Goal: Task Accomplishment & Management: Use online tool/utility

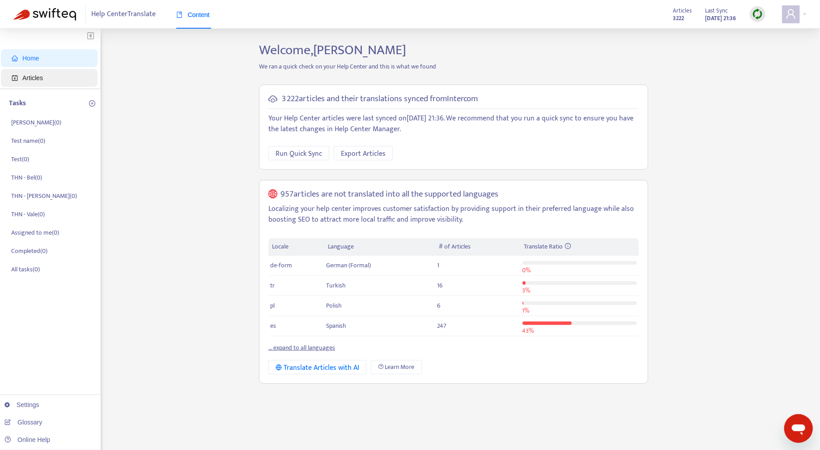
click at [37, 82] on span "Articles" at bounding box center [51, 78] width 79 height 18
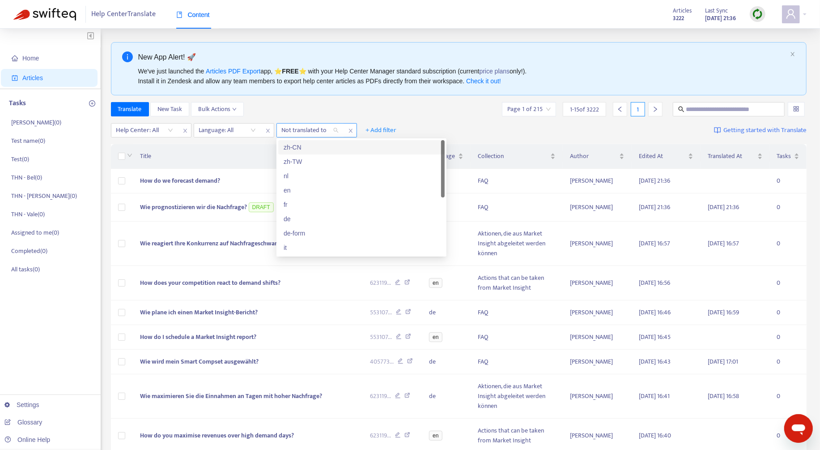
click at [300, 132] on div at bounding box center [306, 130] width 54 height 11
click at [233, 132] on div at bounding box center [223, 130] width 54 height 11
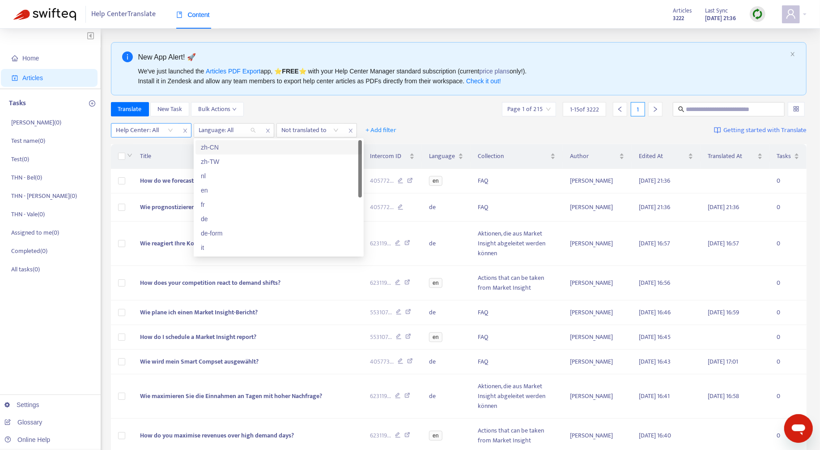
click at [147, 123] on div "Help Center: All" at bounding box center [144, 129] width 67 height 13
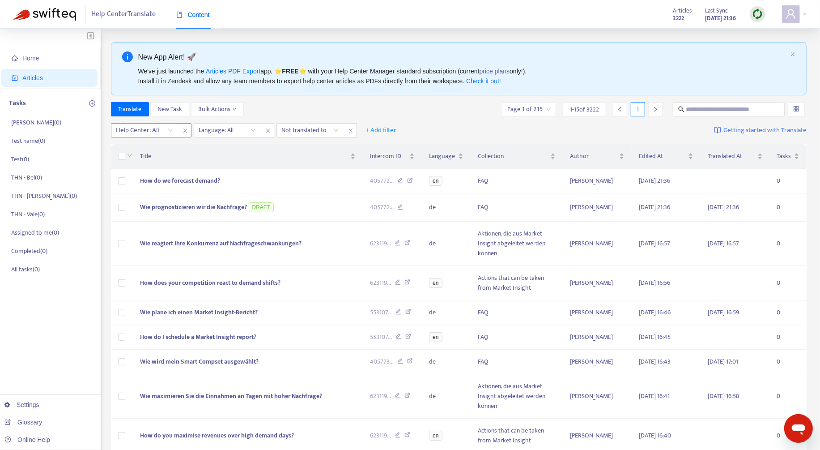
click at [147, 125] on div at bounding box center [140, 130] width 54 height 11
click at [150, 133] on div at bounding box center [140, 130] width 54 height 11
click at [153, 159] on div "THN Help Center" at bounding box center [196, 162] width 156 height 10
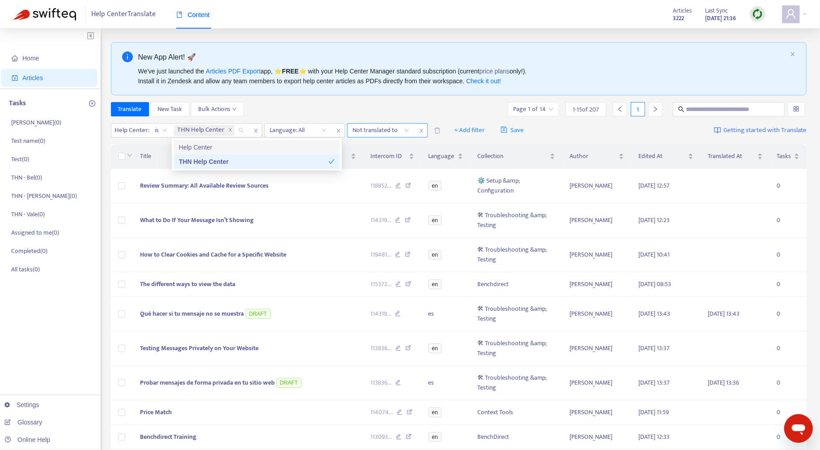
click at [385, 135] on div "Not translated to" at bounding box center [381, 129] width 67 height 13
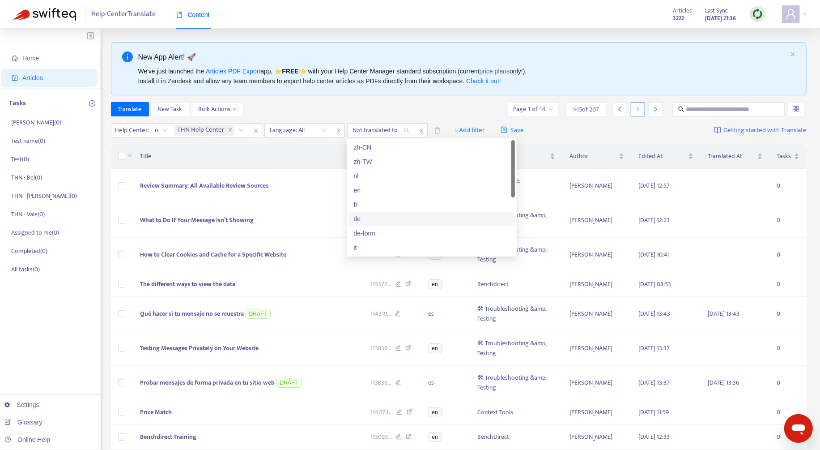
scroll to position [68, 0]
click at [383, 234] on div "es" at bounding box center [432, 237] width 156 height 10
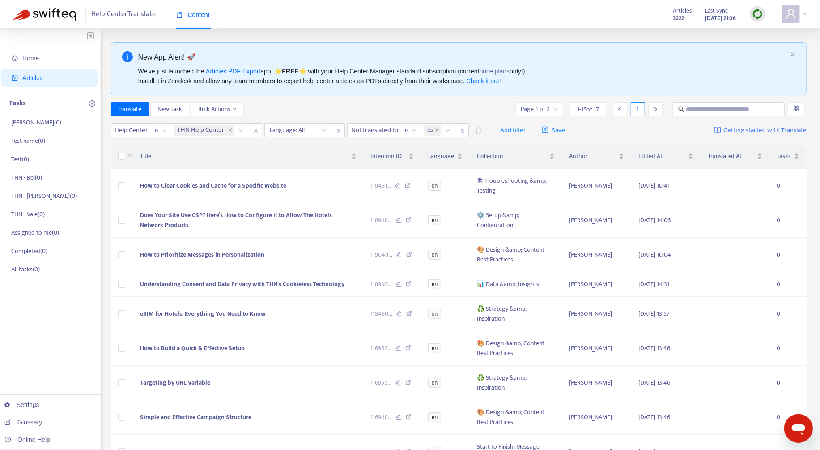
click at [384, 102] on div "Translate New Task Bulk Actions Page 1 of 2 1 - 15 of 17 1" at bounding box center [459, 109] width 696 height 14
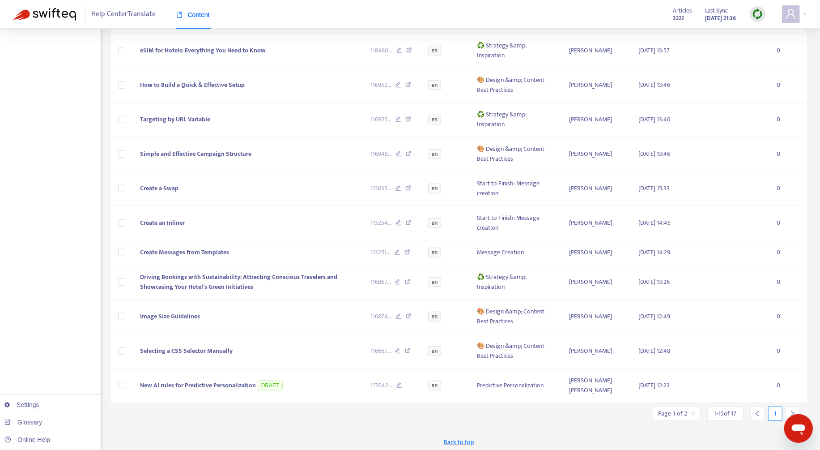
click at [796, 408] on div at bounding box center [792, 413] width 14 height 14
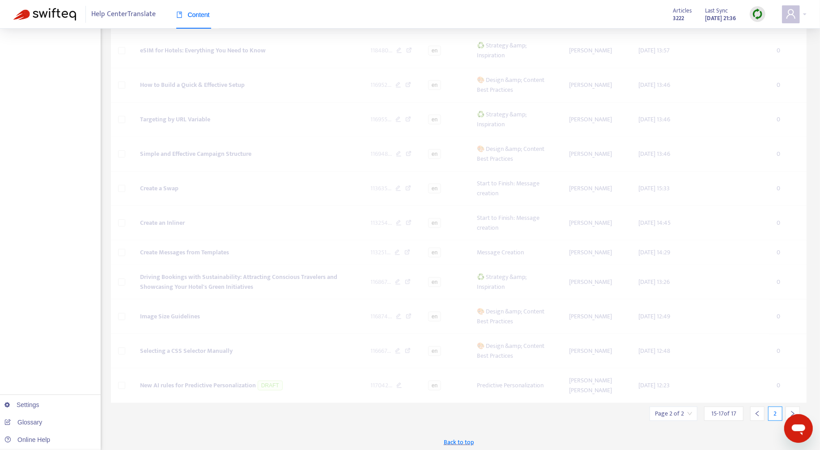
scroll to position [115, 0]
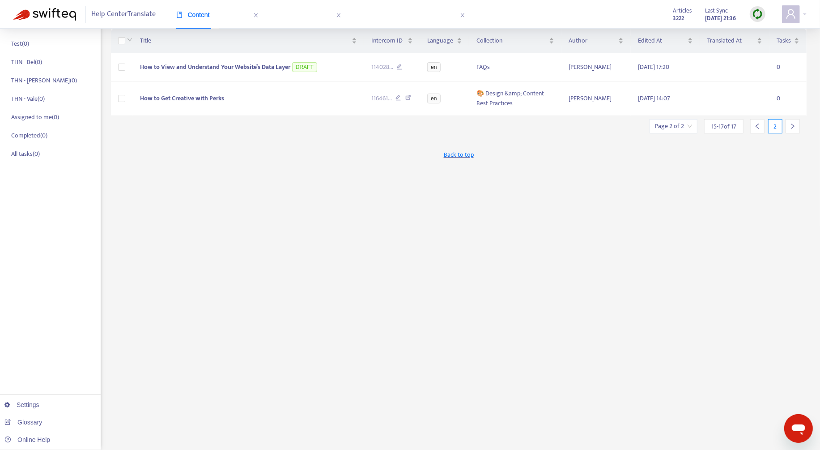
click at [759, 128] on div at bounding box center [757, 126] width 14 height 14
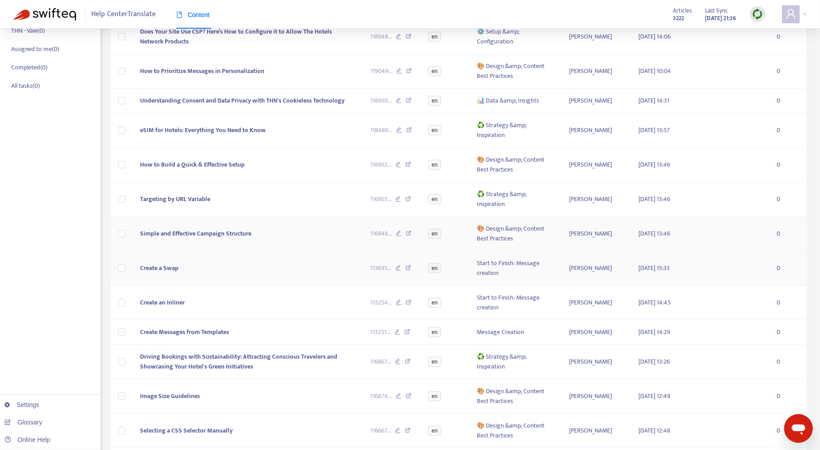
scroll to position [3, 0]
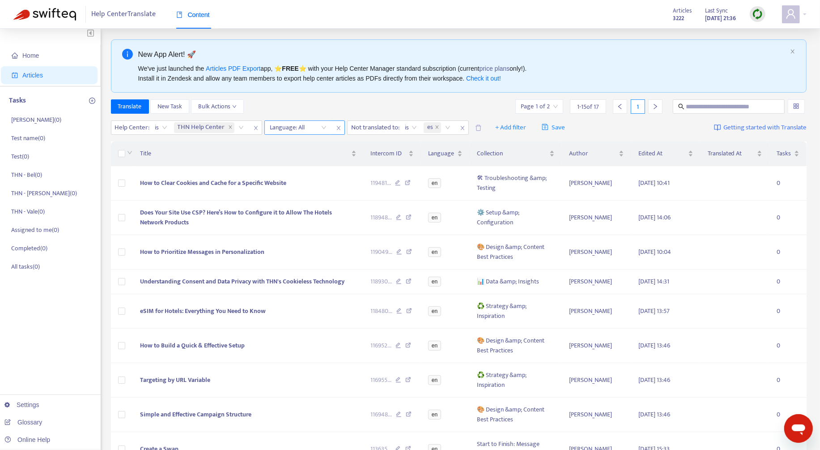
click at [305, 130] on div at bounding box center [294, 127] width 54 height 11
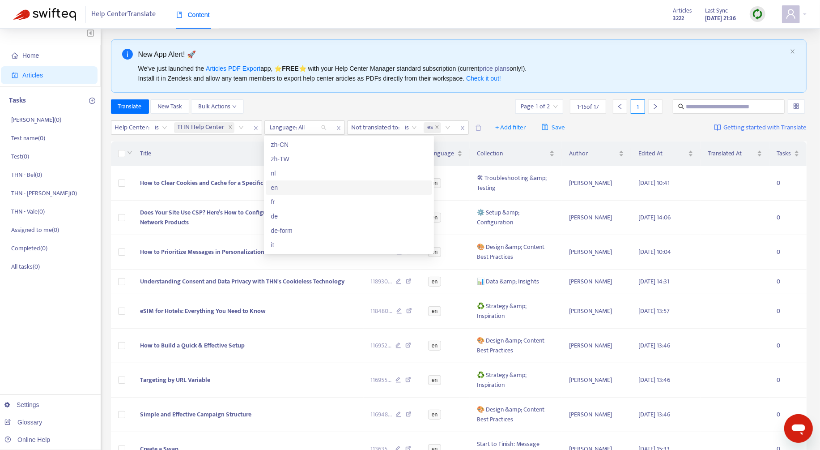
click at [302, 194] on div "en" at bounding box center [349, 187] width 166 height 14
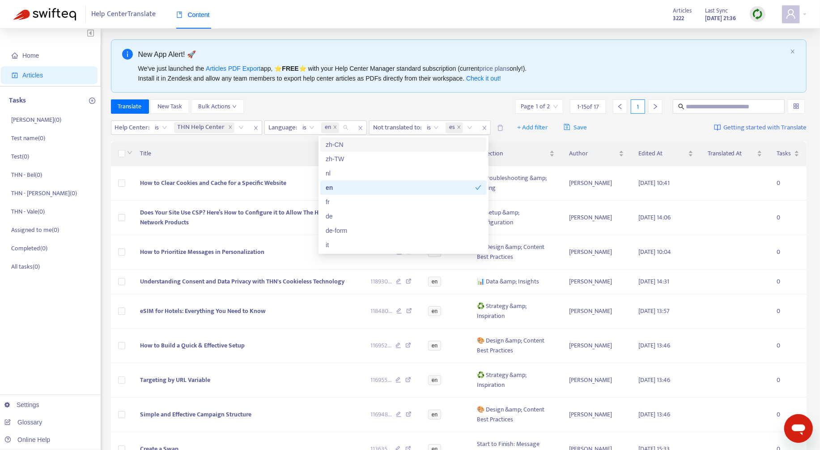
click at [339, 103] on div "Translate New Task Bulk Actions Page 1 of 2 1 - 15 of 17 1" at bounding box center [459, 106] width 696 height 14
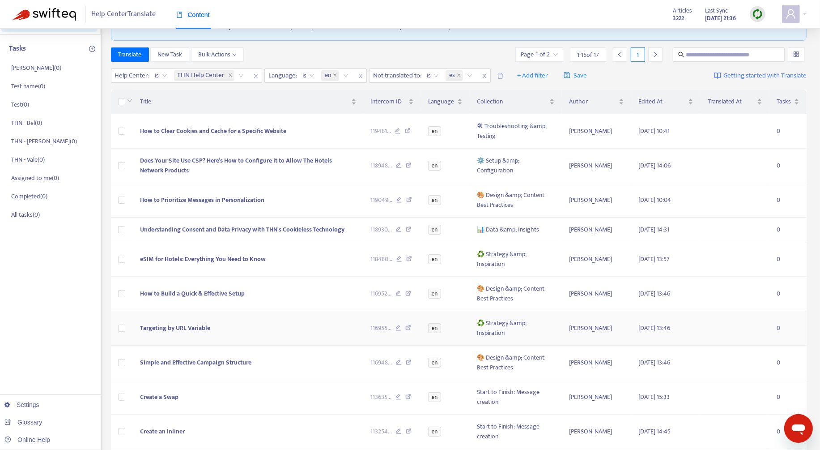
scroll to position [28, 0]
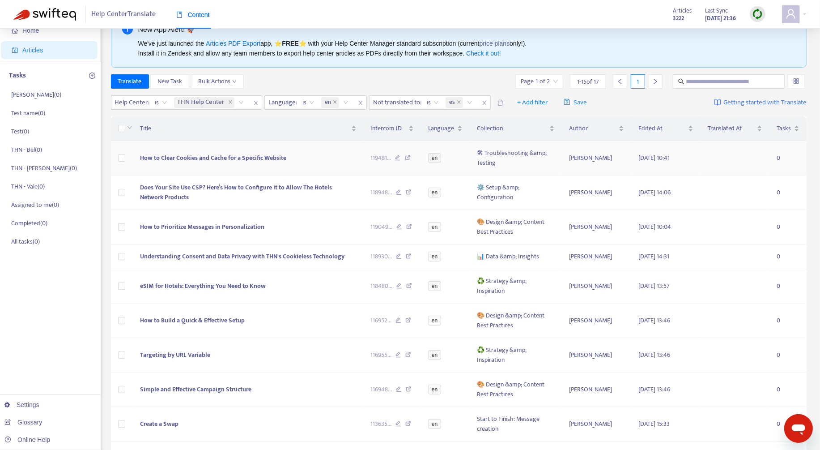
click at [267, 156] on span "How to Clear Cookies and Cache for a Specific Website" at bounding box center [213, 158] width 146 height 10
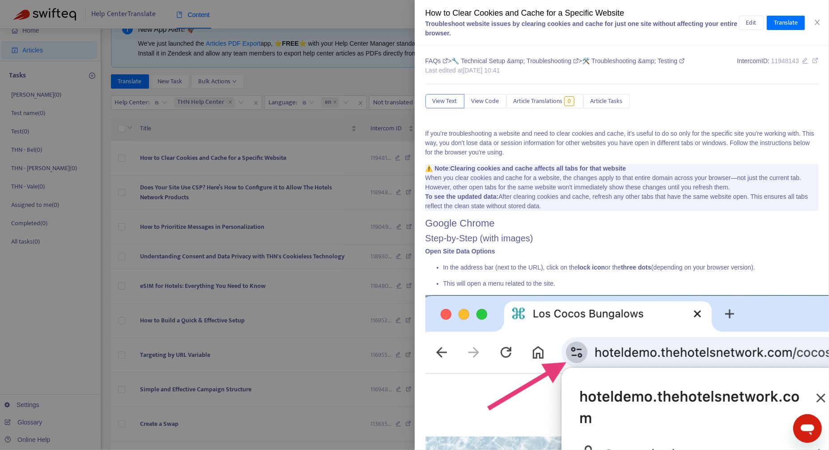
click at [470, 13] on div "How to Clear Cookies and Cache for a Specific Website" at bounding box center [582, 13] width 314 height 12
copy div "How to Clear Cookies and Cache for a Specific Website"
click at [823, 24] on div "How to Clear Cookies and Cache for a Specific Website Troubleshoot website issu…" at bounding box center [622, 23] width 415 height 46
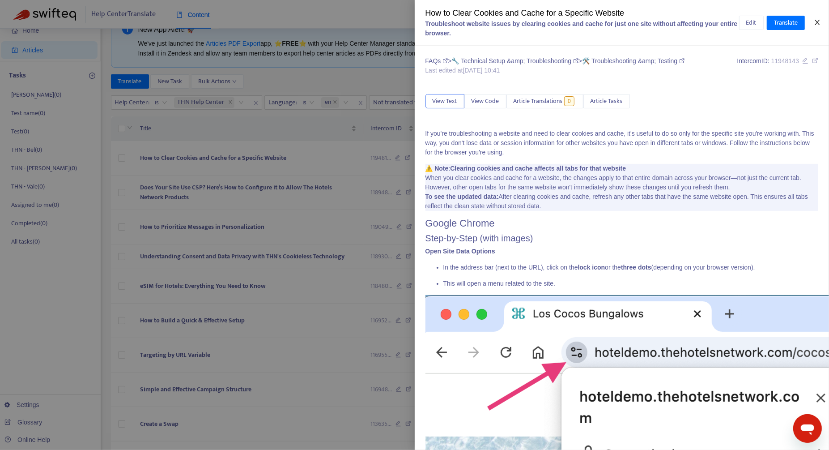
click at [817, 24] on icon "close" at bounding box center [817, 22] width 7 height 7
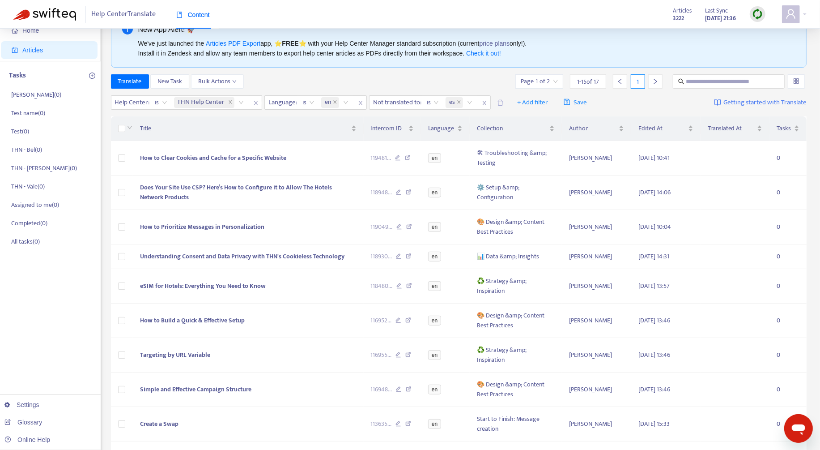
click at [756, 15] on img at bounding box center [757, 13] width 11 height 11
click at [770, 43] on link "Full Sync" at bounding box center [773, 47] width 32 height 10
click at [728, 84] on input "text" at bounding box center [729, 81] width 86 height 10
paste input "**********"
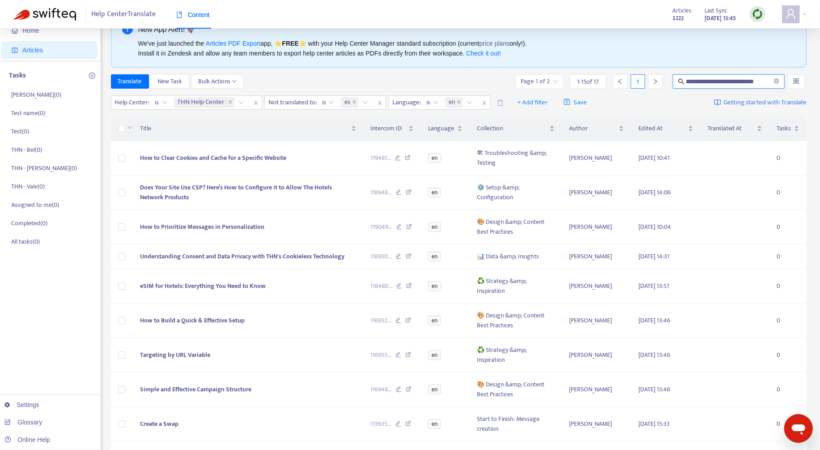
type input "**********"
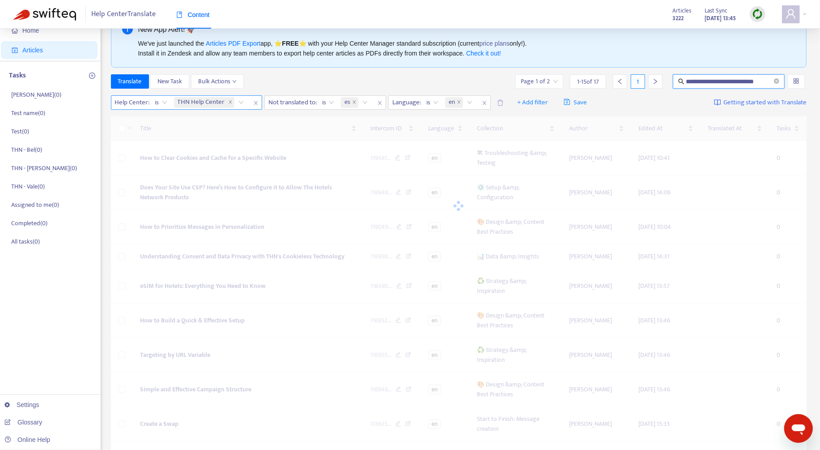
click at [254, 104] on icon "close" at bounding box center [255, 102] width 5 height 5
click at [230, 100] on span "close" at bounding box center [227, 103] width 12 height 11
click at [207, 104] on icon "close" at bounding box center [206, 102] width 5 height 5
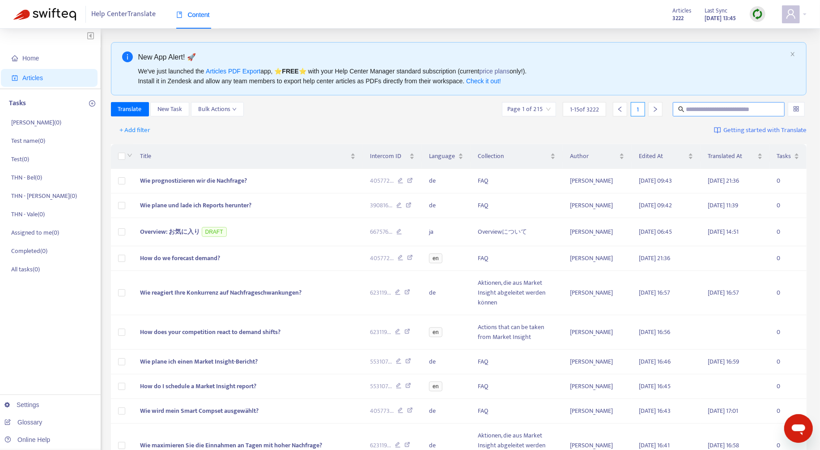
click at [725, 103] on span at bounding box center [729, 109] width 112 height 14
click at [725, 106] on input "text" at bounding box center [729, 109] width 86 height 10
paste input "**********"
type input "**********"
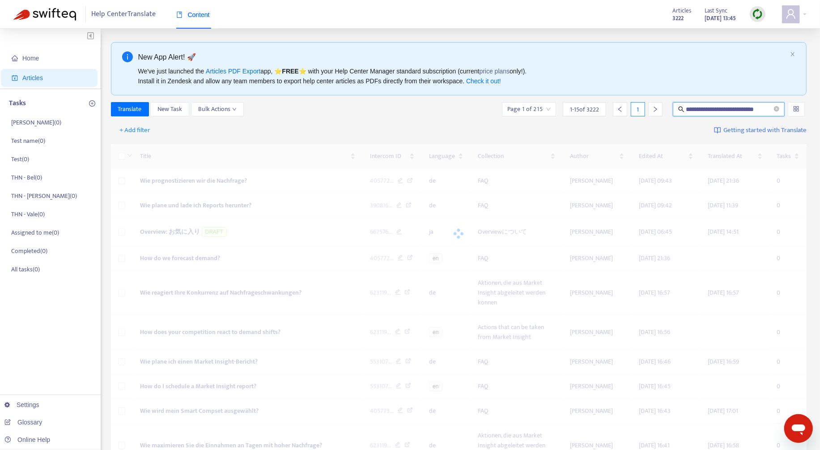
scroll to position [0, 0]
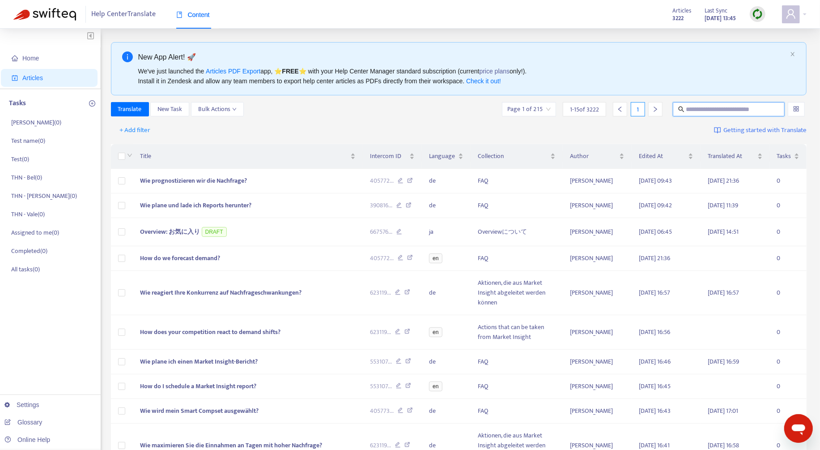
click at [742, 112] on input "text" at bounding box center [729, 109] width 86 height 10
click at [721, 114] on span at bounding box center [729, 109] width 112 height 14
paste input "**********"
type input "**********"
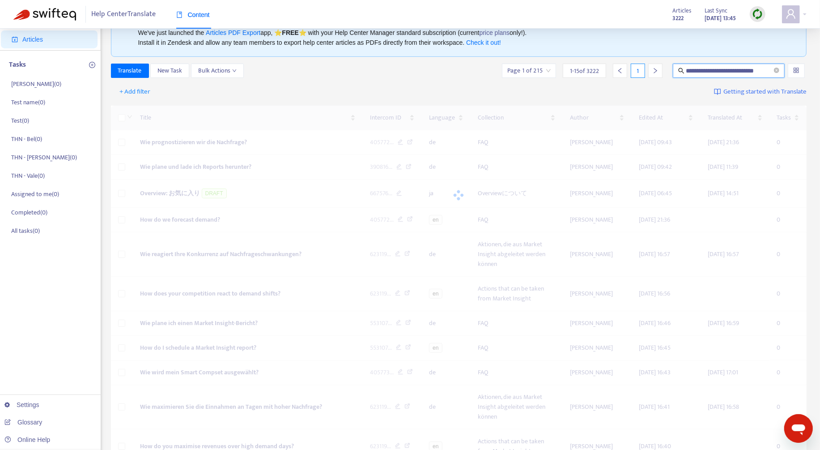
scroll to position [0, 0]
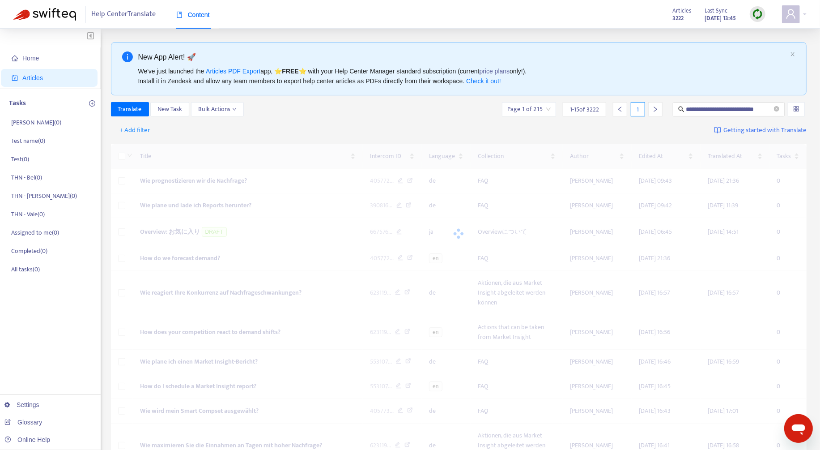
click at [391, 112] on div "**********" at bounding box center [459, 109] width 696 height 14
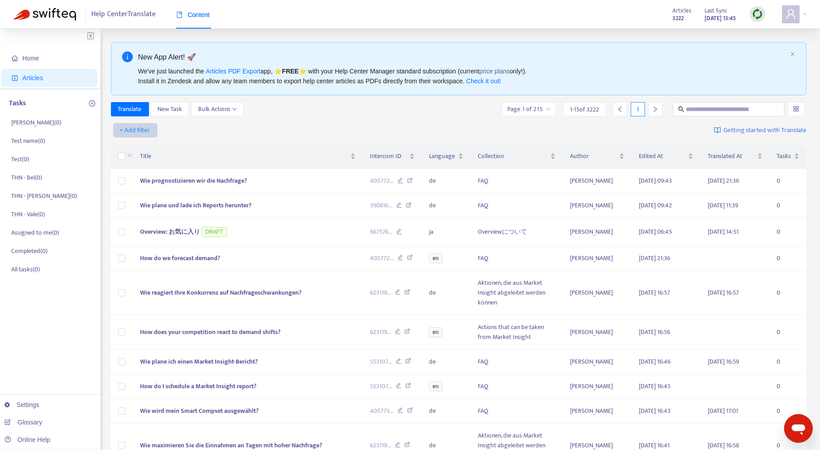
click at [151, 128] on button "+ Add filter" at bounding box center [135, 130] width 44 height 14
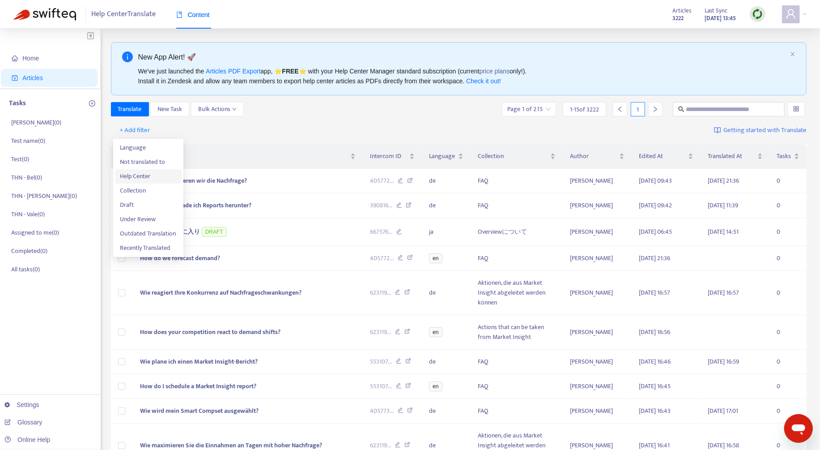
click at [170, 170] on li "Help Center" at bounding box center [148, 176] width 67 height 14
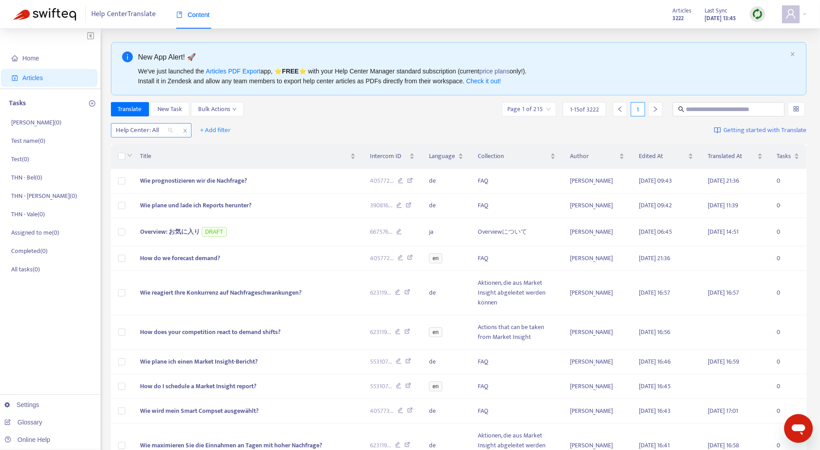
click at [160, 130] on div at bounding box center [140, 130] width 54 height 11
click at [175, 160] on div "THN Help Center" at bounding box center [196, 162] width 156 height 10
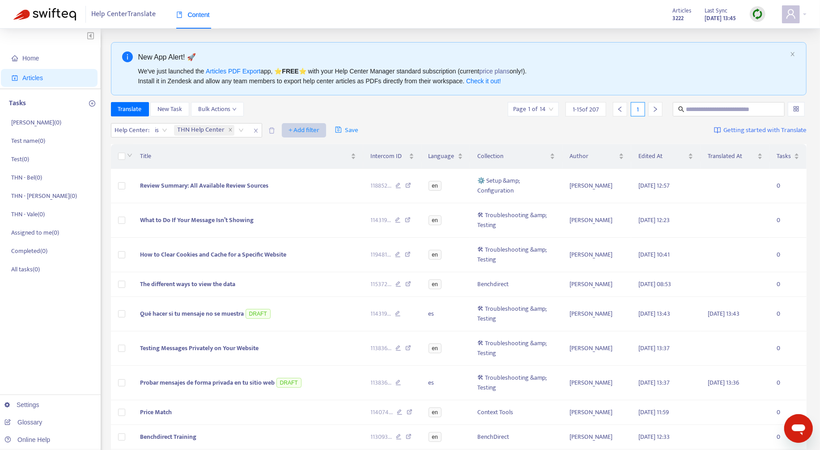
click at [300, 128] on span "+ Add filter" at bounding box center [303, 130] width 31 height 11
click at [323, 165] on span "Not translated to" at bounding box center [316, 162] width 56 height 10
click at [296, 130] on div at bounding box center [294, 130] width 54 height 11
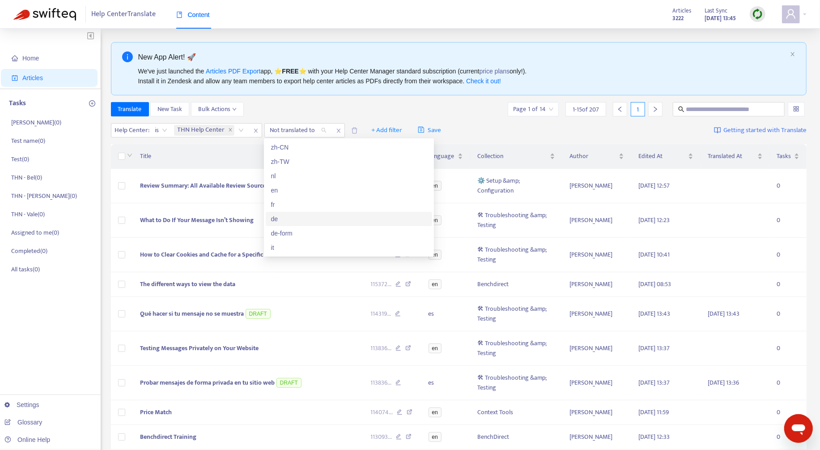
scroll to position [68, 0]
click at [302, 233] on div "es" at bounding box center [349, 237] width 156 height 10
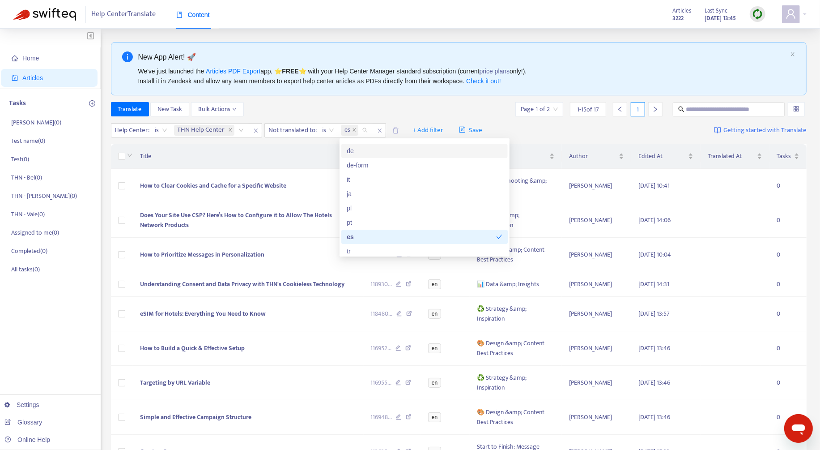
click at [456, 109] on div "Translate New Task Bulk Actions Page 1 of 2 1 - 15 of 17 1" at bounding box center [459, 109] width 696 height 14
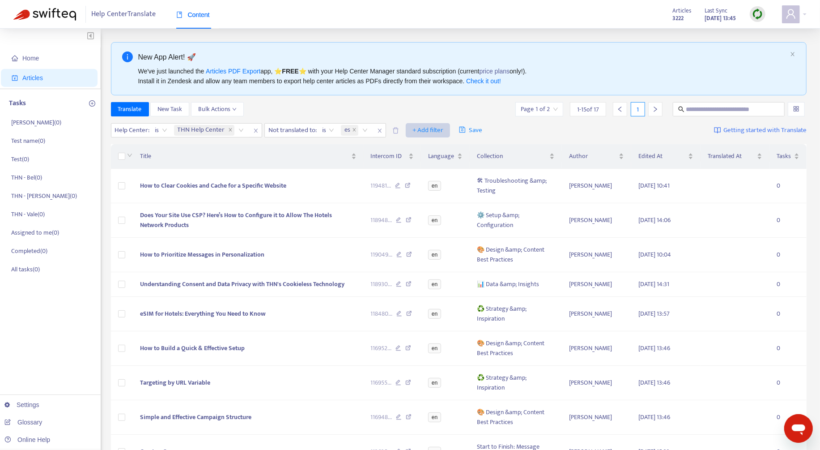
click at [418, 130] on span "+ Add filter" at bounding box center [427, 130] width 31 height 11
click at [427, 104] on div "Translate New Task Bulk Actions Page 1 of 2 1 - 15 of 17 1" at bounding box center [459, 109] width 696 height 14
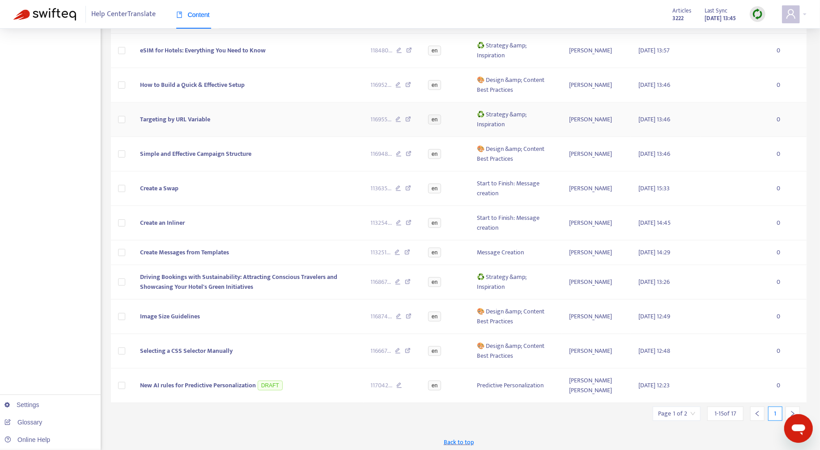
scroll to position [0, 0]
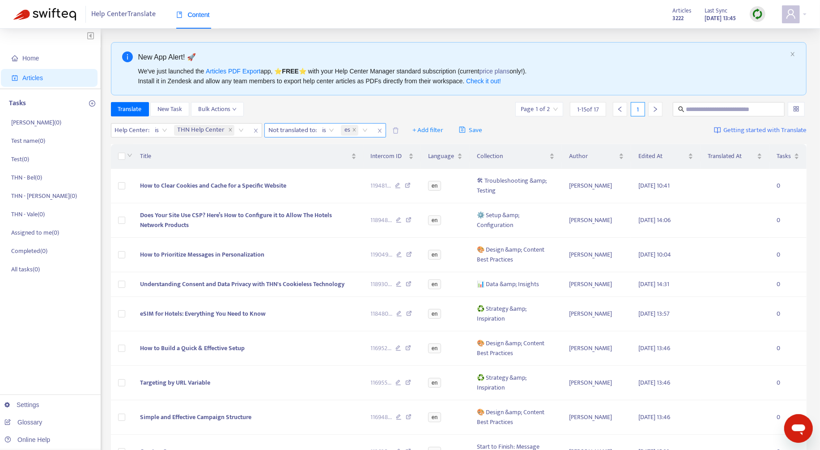
click at [314, 132] on span "Not translated to :" at bounding box center [291, 129] width 53 height 13
click at [379, 129] on icon "close" at bounding box center [380, 131] width 4 height 4
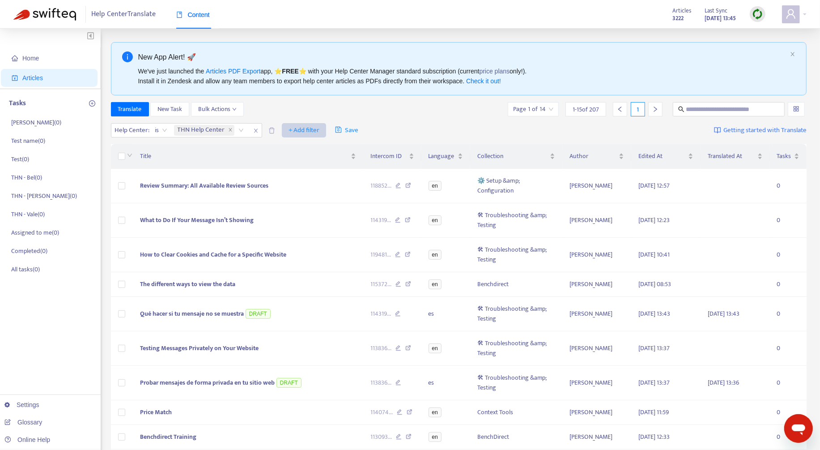
click at [312, 130] on span "+ Add filter" at bounding box center [303, 130] width 31 height 11
click at [318, 188] on span "Draft" at bounding box center [316, 191] width 56 height 10
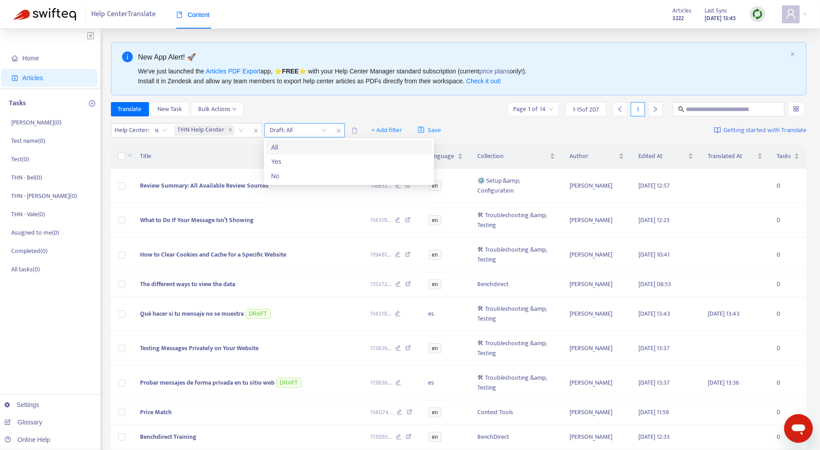
click at [302, 131] on input "search" at bounding box center [298, 129] width 57 height 13
click at [307, 160] on div "Yes" at bounding box center [349, 162] width 156 height 10
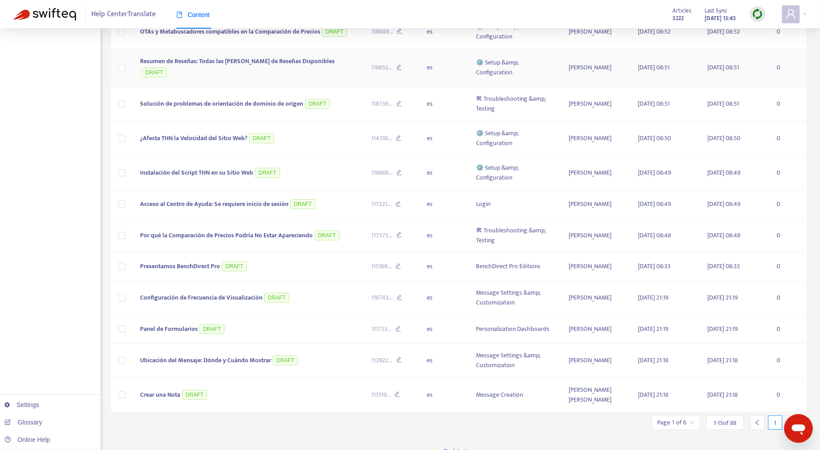
scroll to position [266, 0]
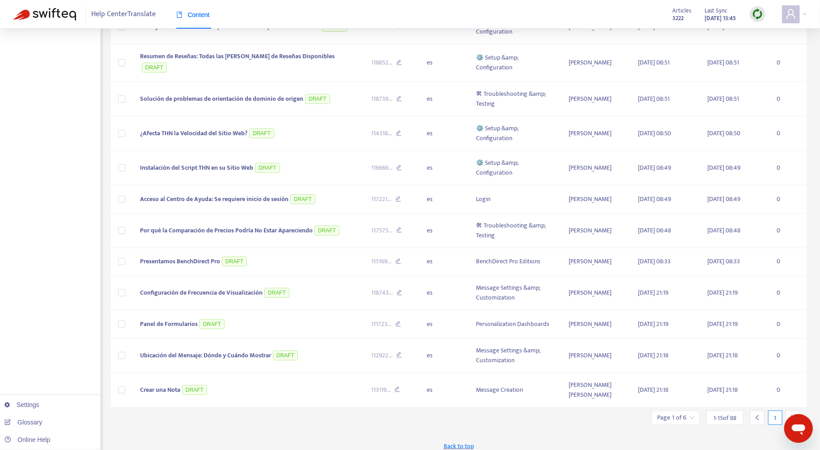
click at [793, 414] on icon "right" at bounding box center [792, 417] width 6 height 6
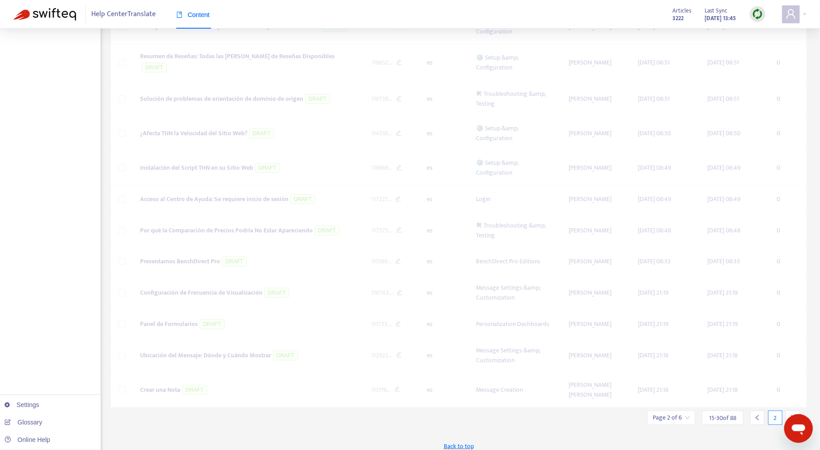
scroll to position [242, 0]
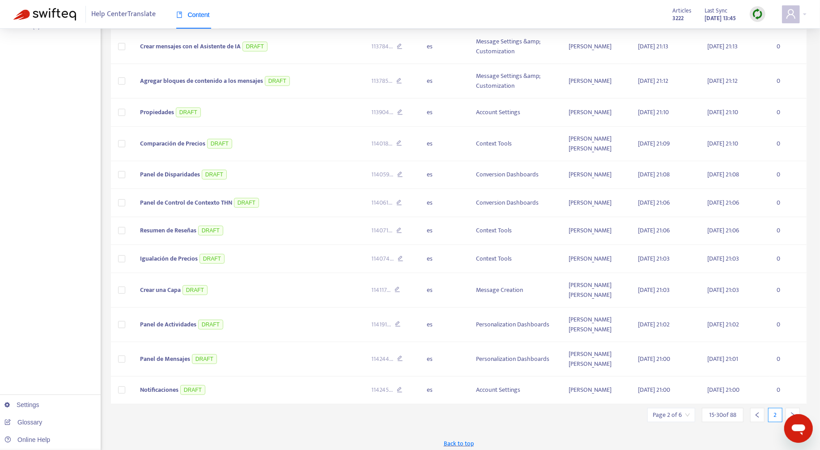
click at [793, 412] on icon "right" at bounding box center [792, 414] width 6 height 6
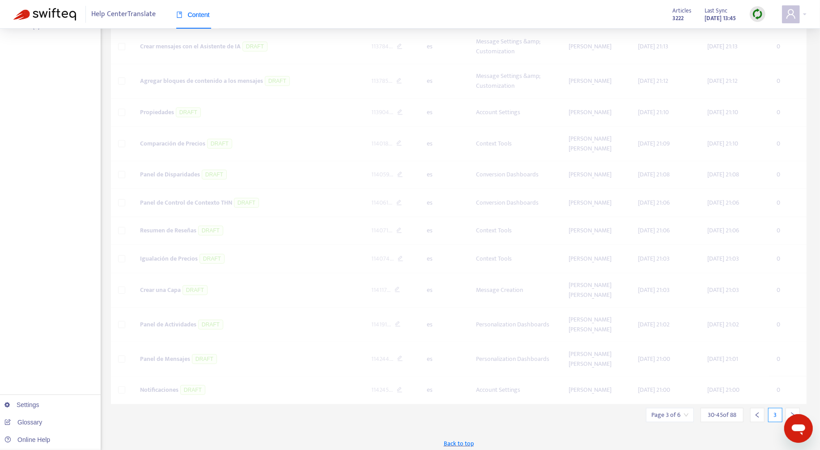
scroll to position [211, 0]
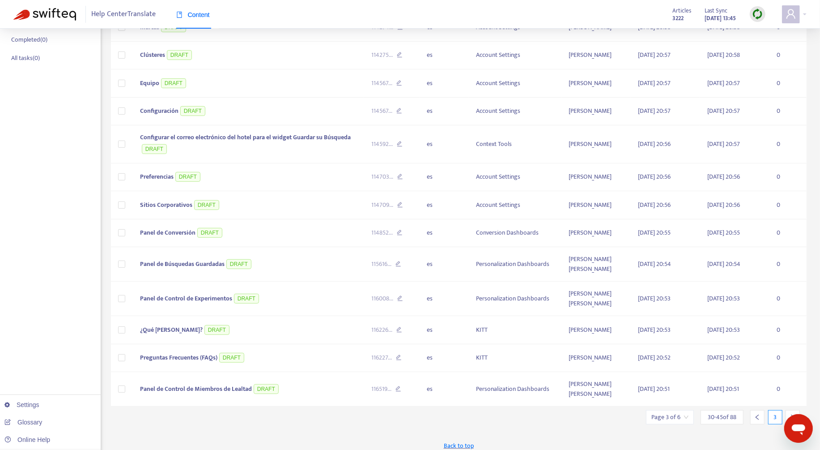
click at [793, 414] on icon "right" at bounding box center [792, 417] width 6 height 6
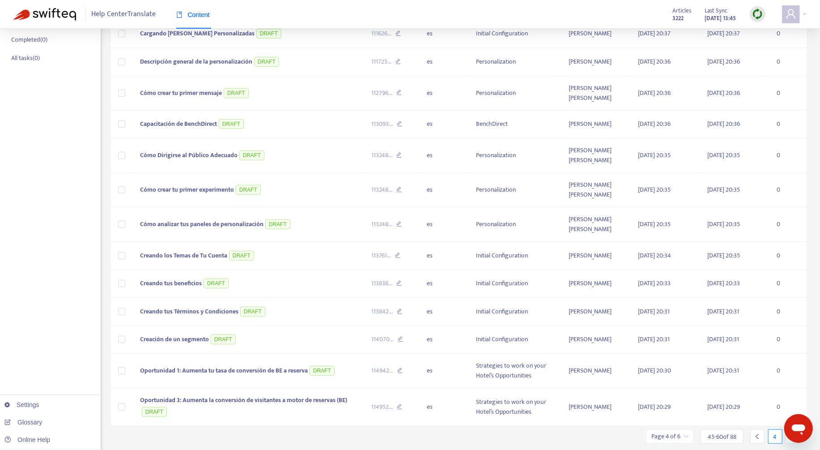
scroll to position [232, 0]
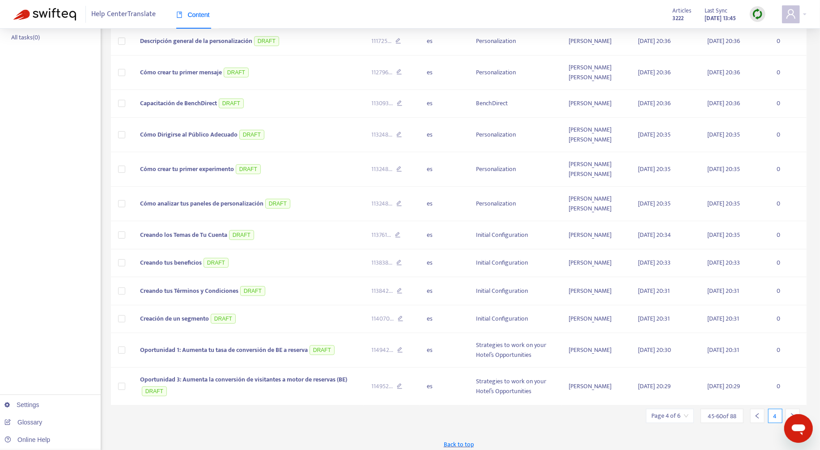
click at [793, 412] on icon "right" at bounding box center [792, 415] width 6 height 6
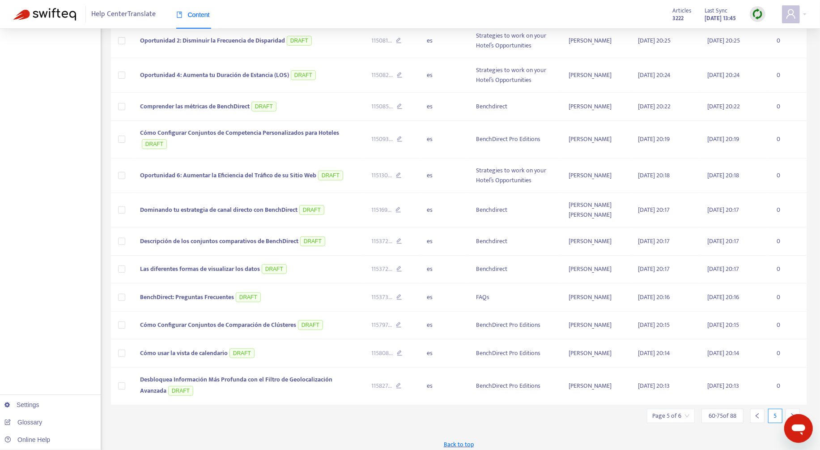
click at [793, 412] on icon "right" at bounding box center [792, 415] width 6 height 6
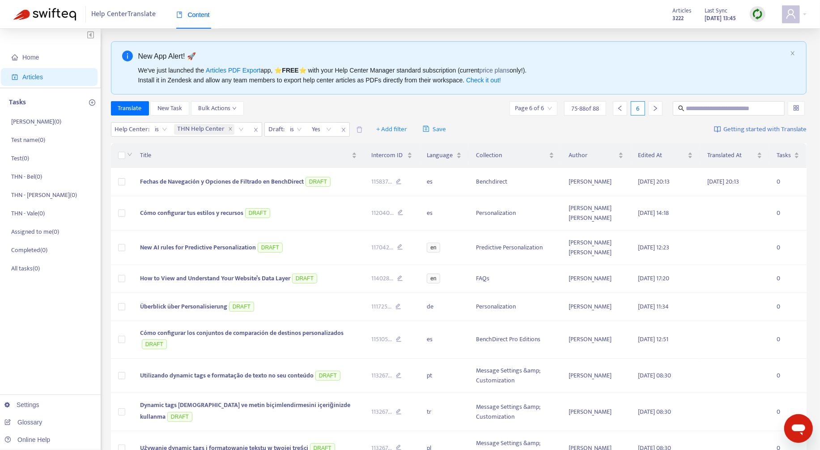
scroll to position [0, 0]
click at [346, 130] on span "close" at bounding box center [344, 130] width 12 height 11
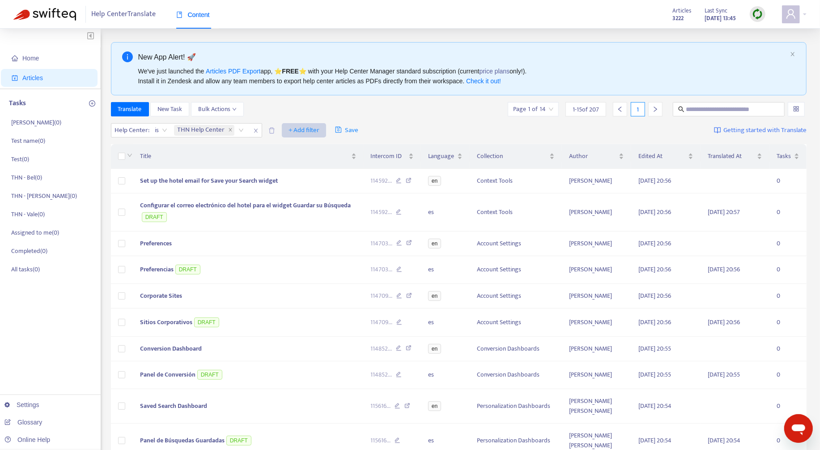
click at [313, 133] on span "+ Add filter" at bounding box center [303, 130] width 31 height 11
click at [319, 164] on span "Not translated to" at bounding box center [316, 162] width 56 height 10
click at [309, 131] on div at bounding box center [294, 130] width 54 height 11
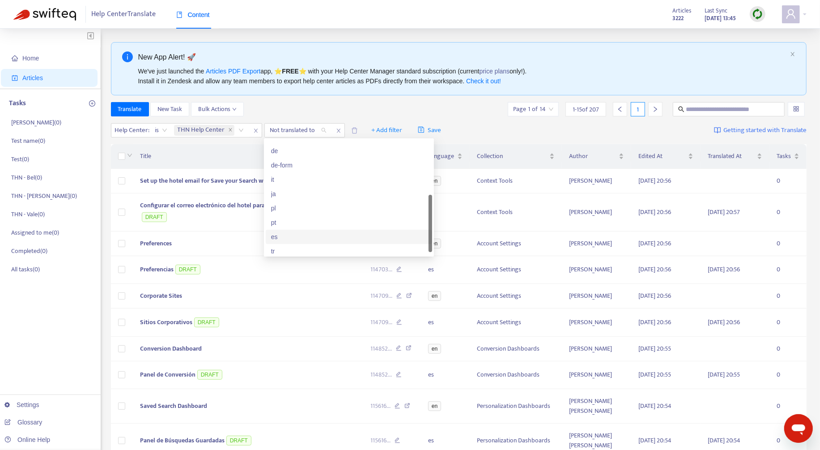
scroll to position [70, 0]
click at [314, 230] on div "es" at bounding box center [349, 234] width 156 height 10
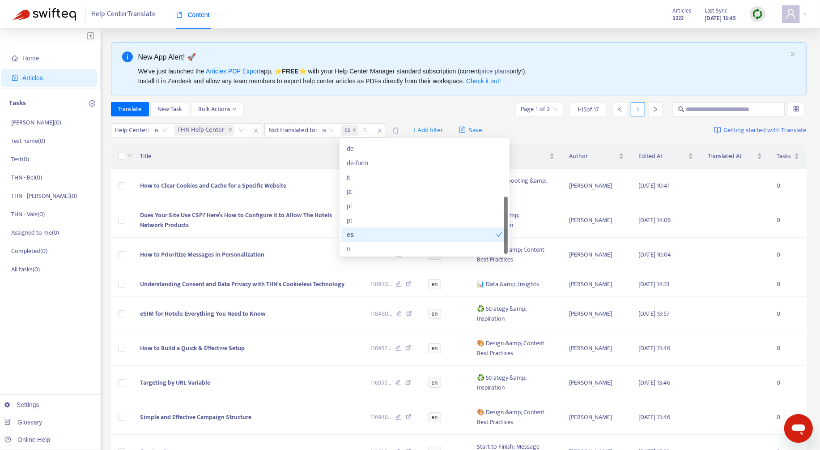
click at [405, 103] on div "Translate New Task Bulk Actions Page 1 of 2 1 - 15 of 17 1" at bounding box center [459, 109] width 696 height 14
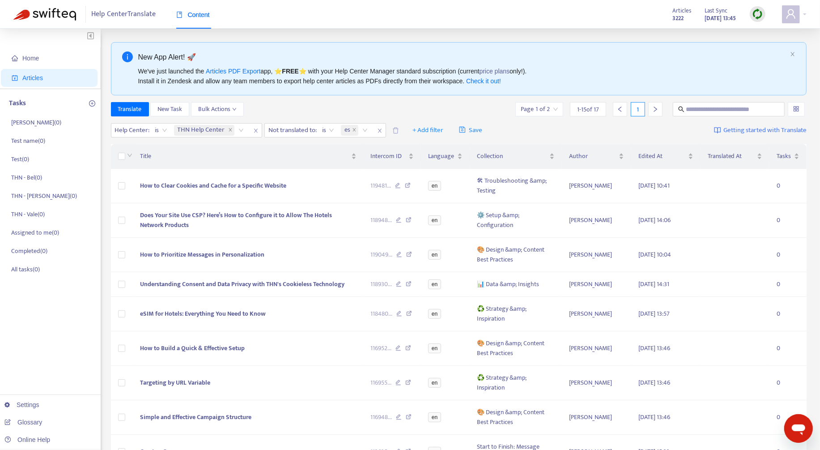
click at [485, 104] on div "Translate New Task Bulk Actions Page 1 of 2 1 - 15 of 17 1" at bounding box center [459, 109] width 696 height 14
click at [378, 129] on icon "close" at bounding box center [379, 130] width 5 height 5
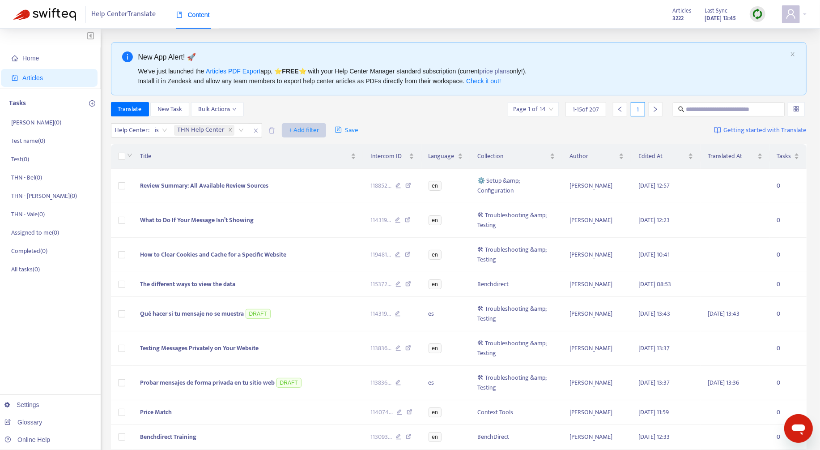
click at [311, 134] on span "+ Add filter" at bounding box center [303, 130] width 31 height 11
click at [317, 147] on span "Language" at bounding box center [316, 148] width 56 height 10
click at [303, 131] on div at bounding box center [294, 130] width 54 height 11
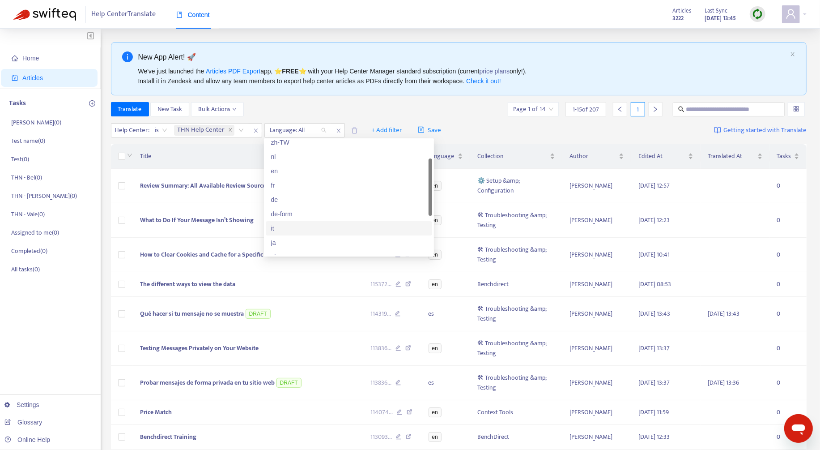
scroll to position [68, 0]
click at [301, 235] on div "es" at bounding box center [349, 237] width 156 height 10
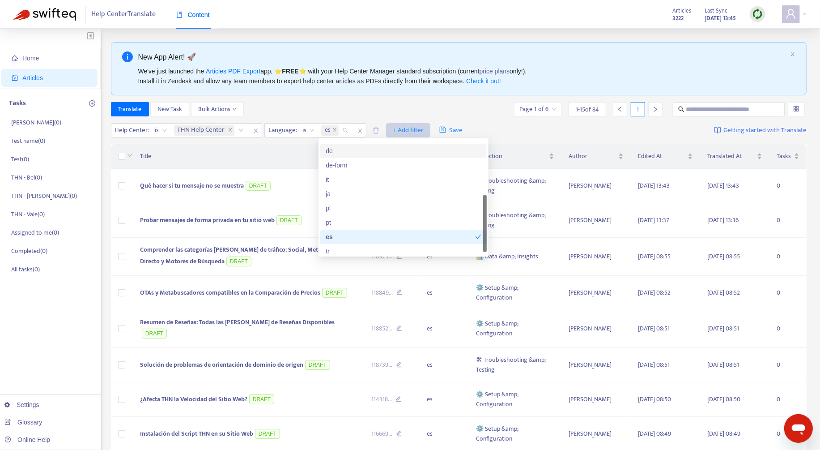
click at [395, 130] on span "+ Add filter" at bounding box center [408, 130] width 31 height 11
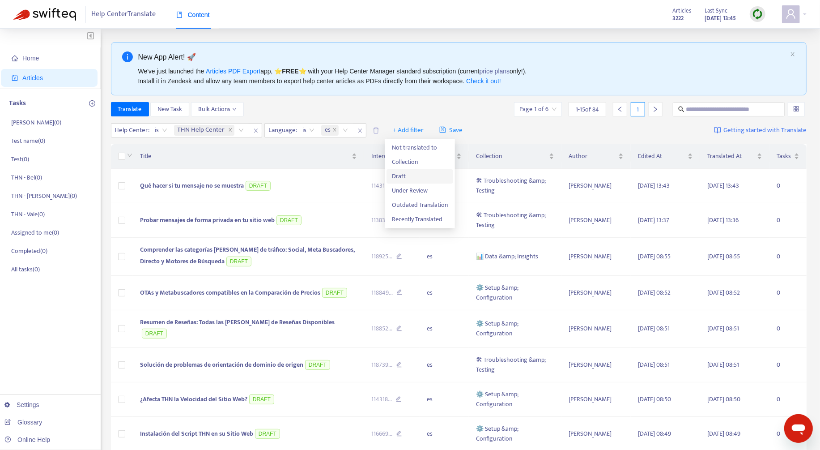
click at [406, 173] on span "Draft" at bounding box center [420, 176] width 56 height 10
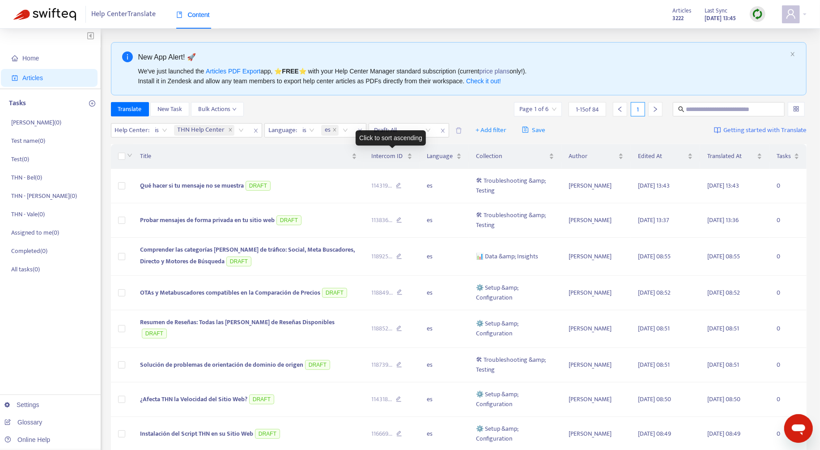
click at [401, 137] on div "Click to sort ascending" at bounding box center [391, 137] width 70 height 15
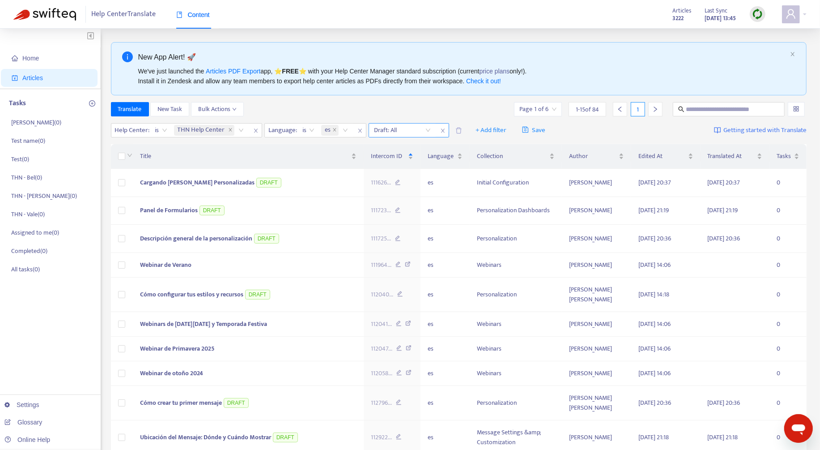
click at [398, 127] on input "search" at bounding box center [402, 129] width 57 height 13
click at [396, 162] on div "Yes" at bounding box center [453, 162] width 156 height 10
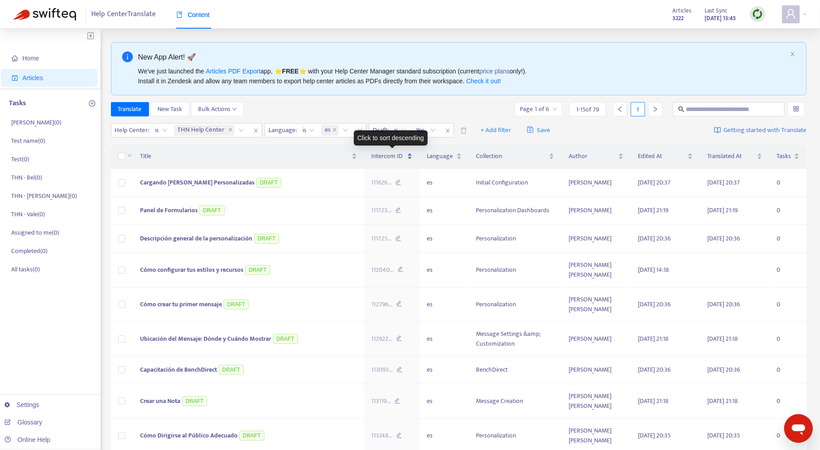
click at [407, 157] on div "Intercom ID" at bounding box center [391, 156] width 41 height 10
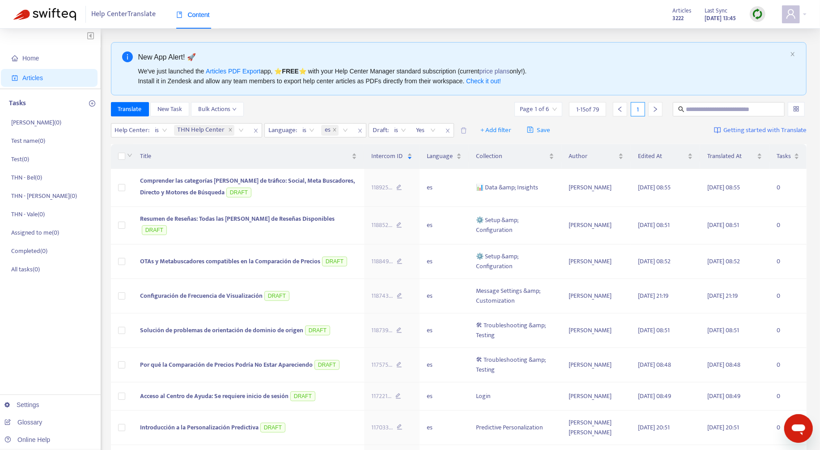
click at [420, 106] on div "Translate New Task Bulk Actions Page 1 of 6 1 - 15 of 79 1" at bounding box center [459, 109] width 696 height 14
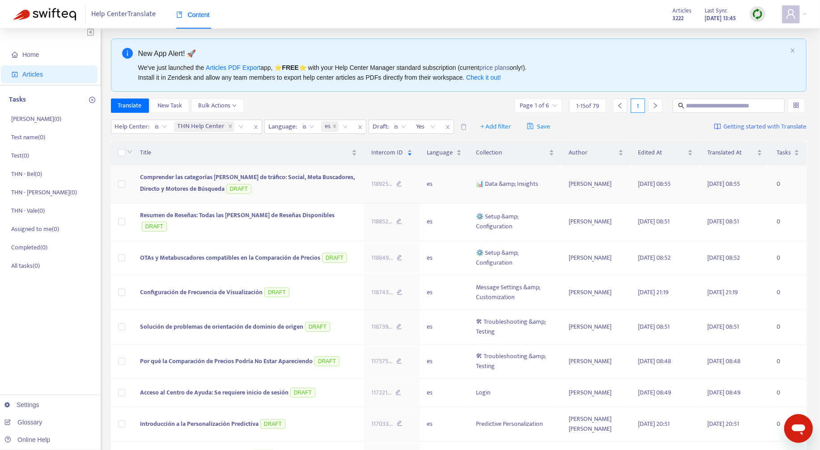
scroll to position [252, 0]
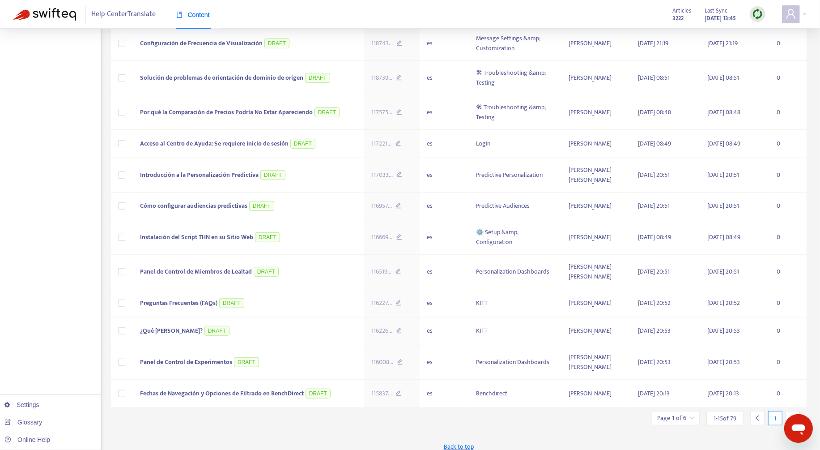
click at [791, 415] on icon "right" at bounding box center [792, 418] width 6 height 6
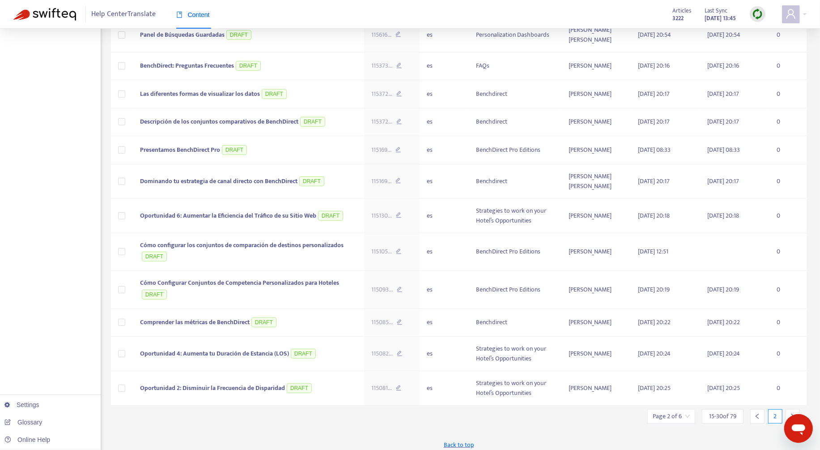
click at [791, 413] on icon "right" at bounding box center [792, 416] width 6 height 6
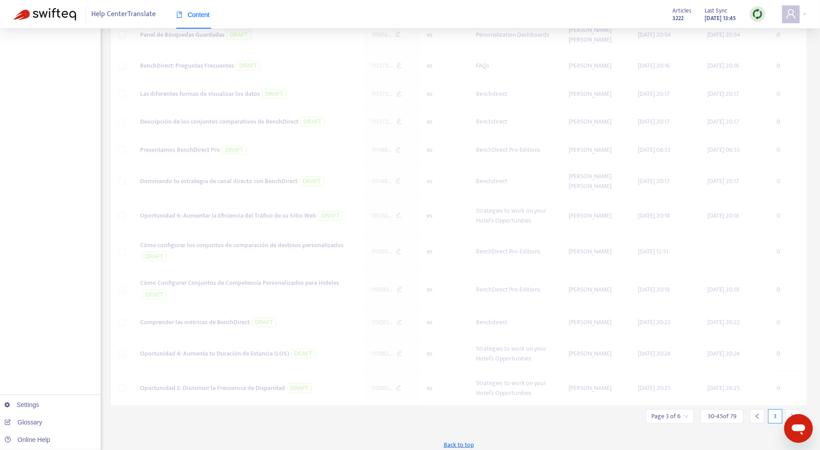
scroll to position [242, 0]
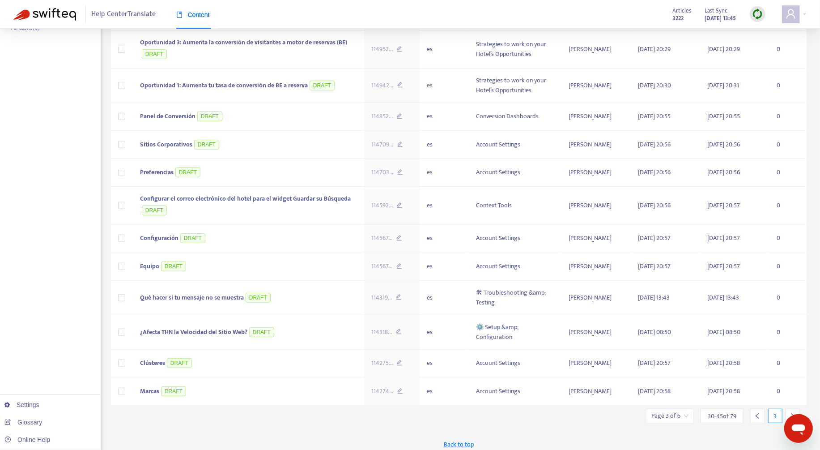
click at [790, 412] on icon "right" at bounding box center [792, 415] width 6 height 6
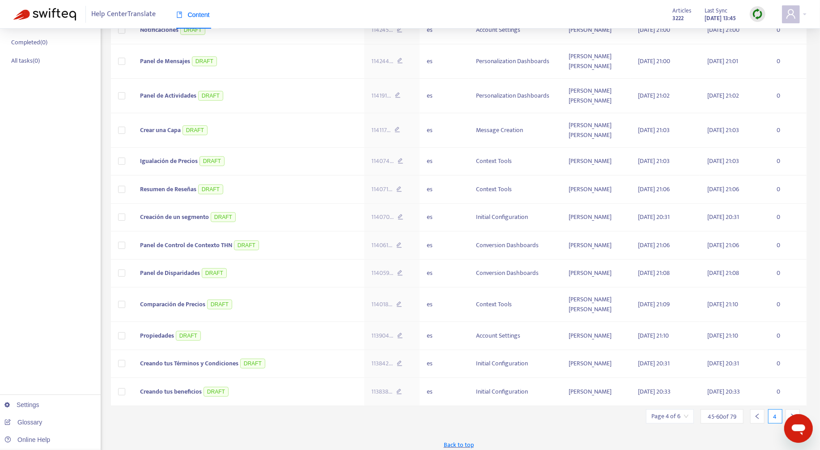
click at [790, 413] on icon "right" at bounding box center [792, 416] width 6 height 6
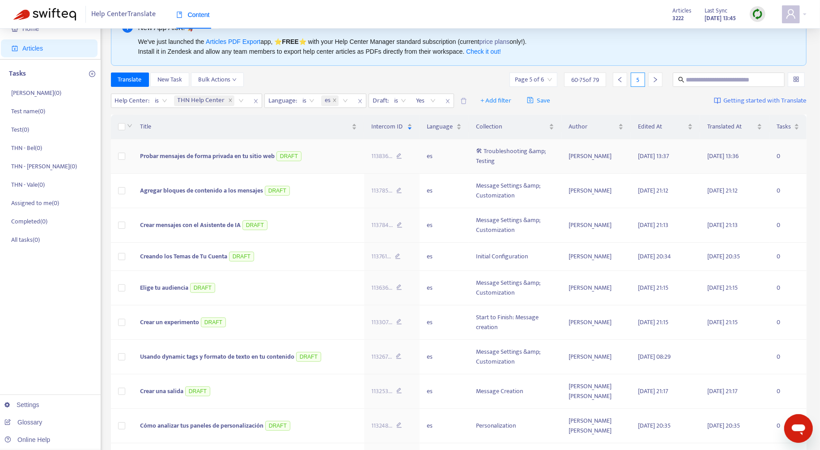
scroll to position [27, 0]
